Goal: Information Seeking & Learning: Learn about a topic

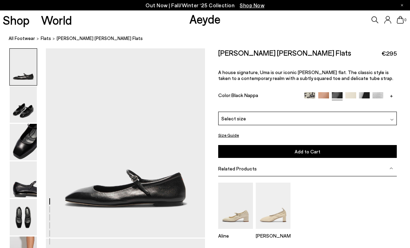
scroll to position [11, 0]
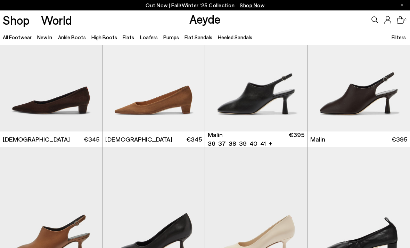
scroll to position [945, 0]
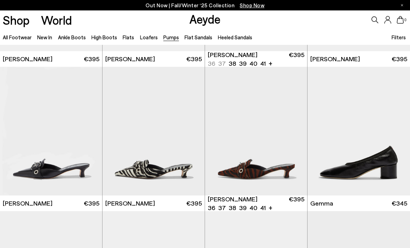
scroll to position [1586, 0]
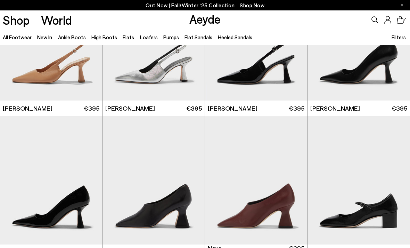
scroll to position [2416, 0]
